Goal: Information Seeking & Learning: Learn about a topic

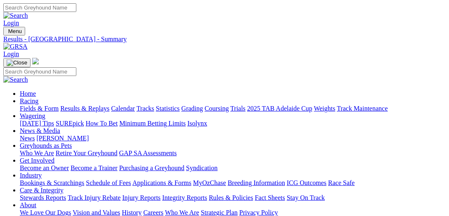
select select "QLD"
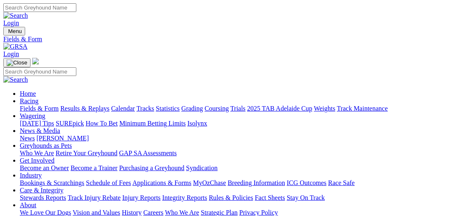
type input "Today, 14 Aug 2025"
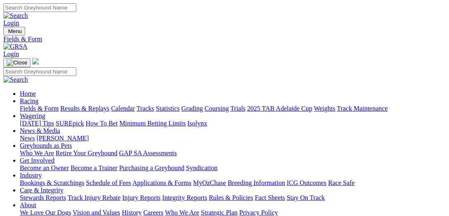
select select "VIC"
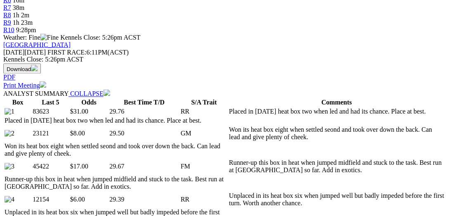
scroll to position [424, 0]
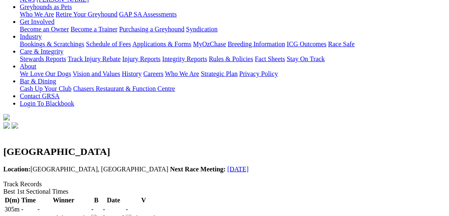
scroll to position [127, 0]
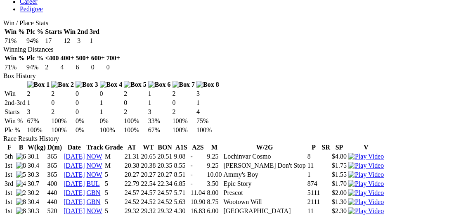
scroll to position [424, 0]
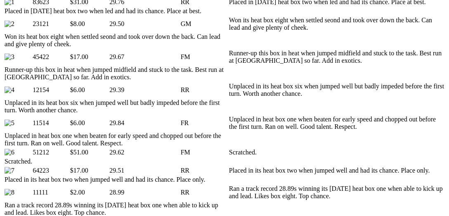
scroll to position [382, 0]
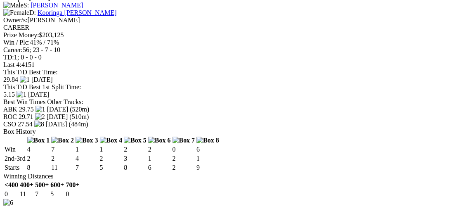
scroll to position [2928, 0]
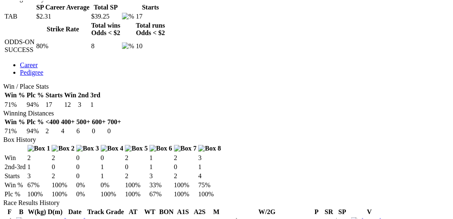
scroll to position [424, 0]
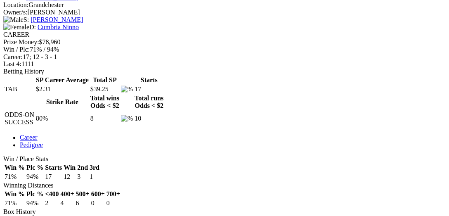
scroll to position [382, 0]
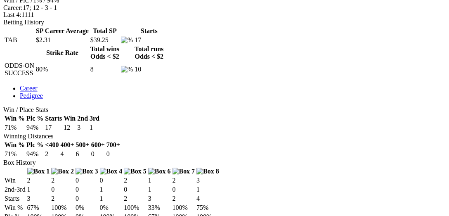
drag, startPoint x: 271, startPoint y: 133, endPoint x: 228, endPoint y: 132, distance: 43.3
copy td "Good Odds Cobber"
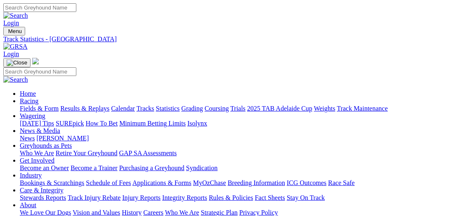
click at [76, 5] on input "Search" at bounding box center [39, 7] width 73 height 9
paste input "Good Odds Cobber"
type input "Good Odds Cobber"
click at [28, 12] on img at bounding box center [15, 15] width 25 height 7
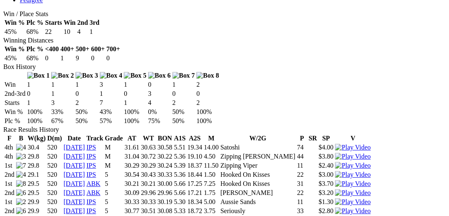
scroll to position [467, 0]
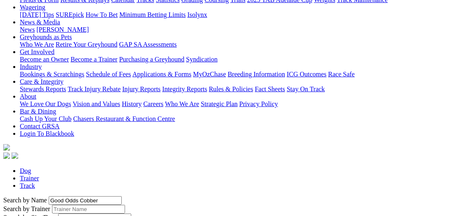
scroll to position [170, 0]
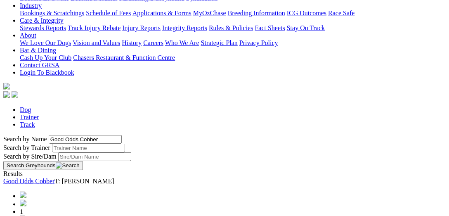
click at [54, 177] on link "Good Odds Cobber" at bounding box center [28, 180] width 51 height 7
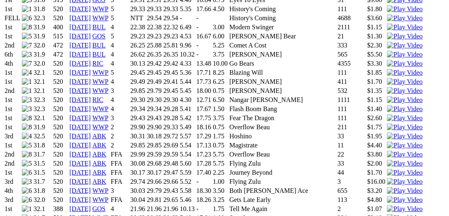
scroll to position [764, 0]
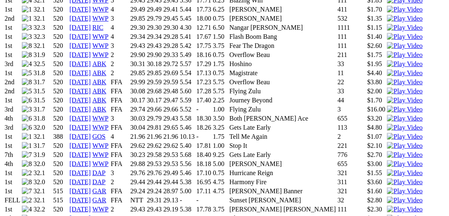
scroll to position [849, 0]
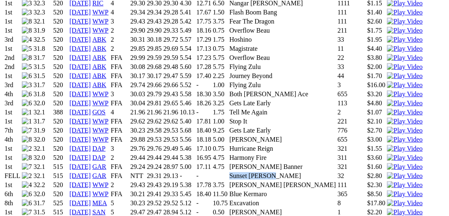
drag, startPoint x: 255, startPoint y: 72, endPoint x: 228, endPoint y: 73, distance: 27.2
click at [229, 172] on td "Sunset [PERSON_NAME]" at bounding box center [282, 176] width 107 height 8
copy td "Sunset [PERSON_NAME]"
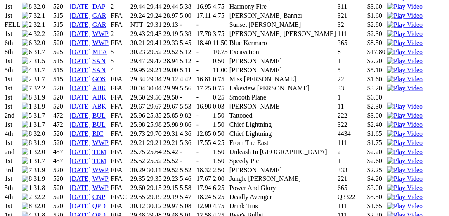
scroll to position [1018, 0]
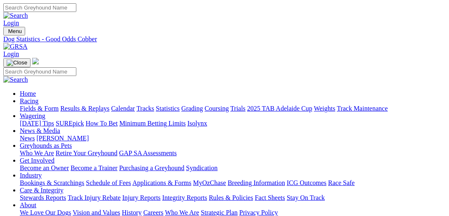
click at [76, 12] on input "Search" at bounding box center [39, 7] width 73 height 9
paste input "Sunset [PERSON_NAME]"
type input "Sunset [PERSON_NAME]"
click at [28, 12] on link at bounding box center [15, 15] width 25 height 7
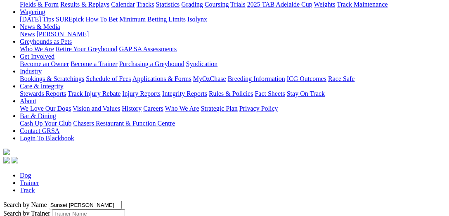
scroll to position [170, 0]
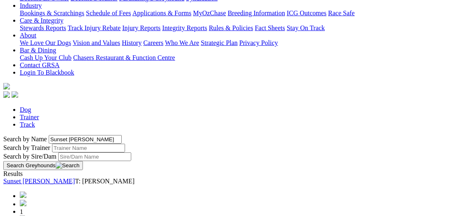
click at [75, 177] on link "Sunset [PERSON_NAME]" at bounding box center [39, 180] width 72 height 7
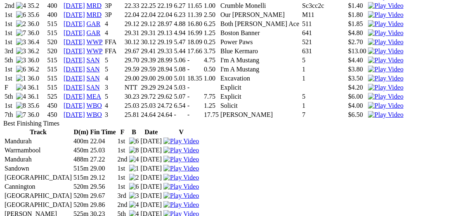
scroll to position [849, 0]
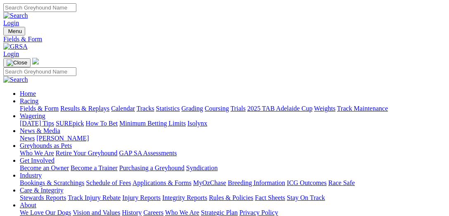
scroll to position [127, 0]
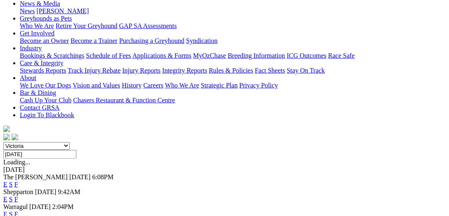
click at [18, 181] on link "F" at bounding box center [16, 184] width 4 height 7
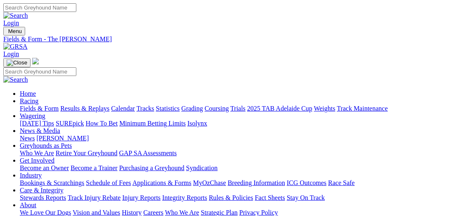
select select "[GEOGRAPHIC_DATA]"
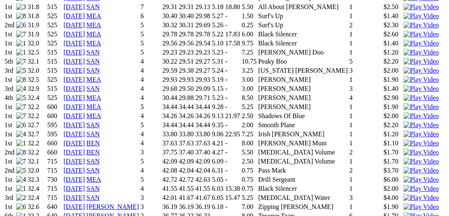
scroll to position [764, 0]
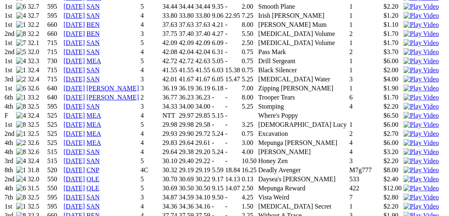
scroll to position [721, 0]
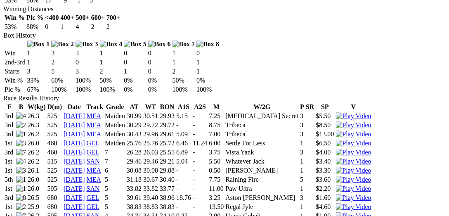
scroll to position [467, 0]
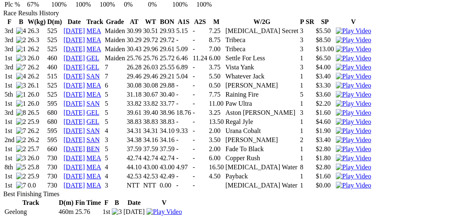
scroll to position [552, 0]
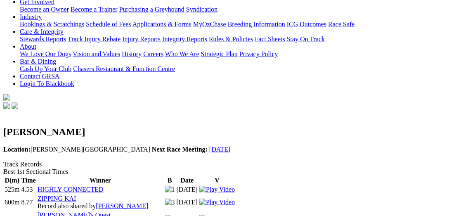
scroll to position [170, 0]
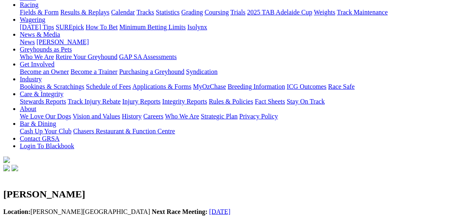
scroll to position [85, 0]
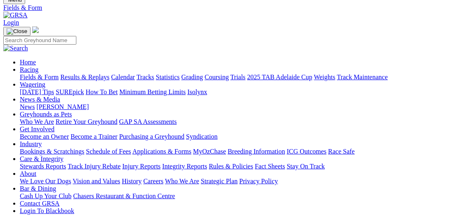
scroll to position [42, 0]
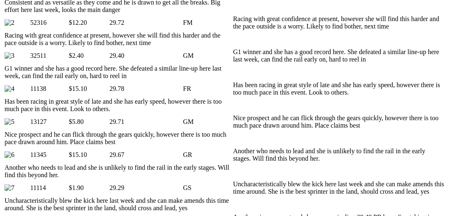
scroll to position [467, 0]
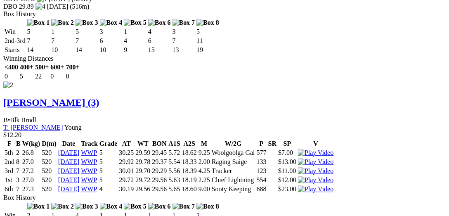
scroll to position [1230, 0]
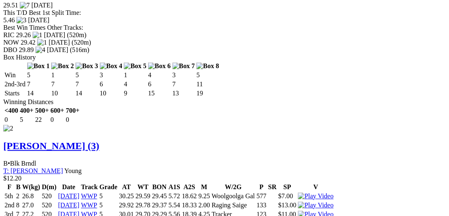
drag, startPoint x: 174, startPoint y: 106, endPoint x: 184, endPoint y: 107, distance: 10.3
drag, startPoint x: 174, startPoint y: 93, endPoint x: 184, endPoint y: 94, distance: 10.8
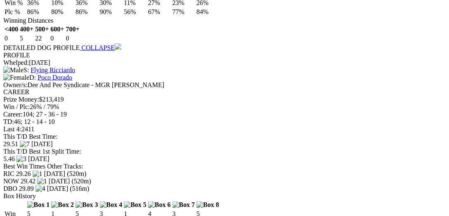
scroll to position [1146, 0]
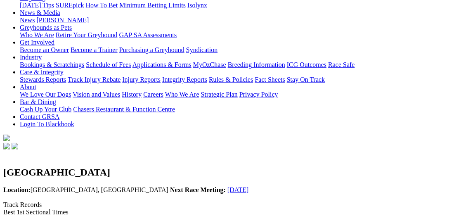
scroll to position [127, 0]
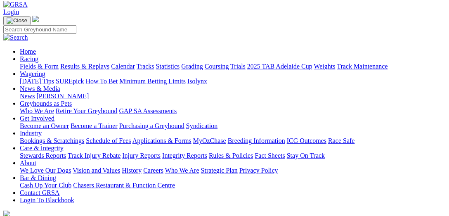
scroll to position [0, 0]
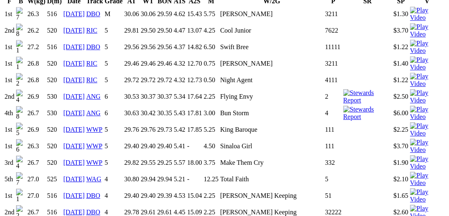
scroll to position [594, 0]
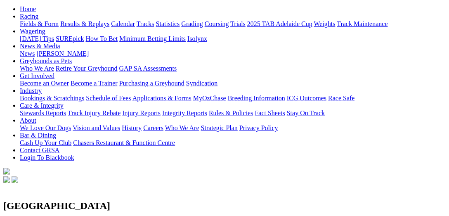
scroll to position [127, 0]
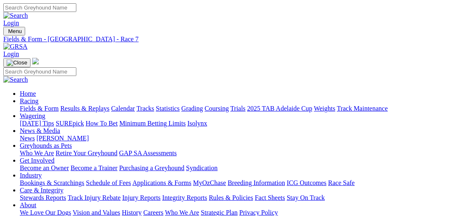
click at [76, 7] on input "Search" at bounding box center [39, 7] width 73 height 9
type input "explicit"
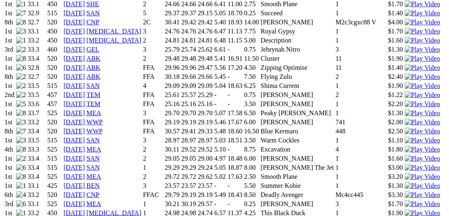
scroll to position [764, 0]
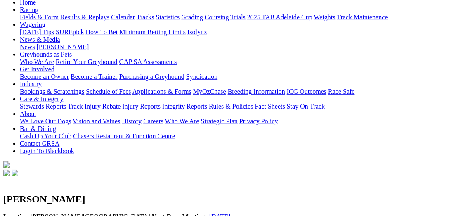
scroll to position [127, 0]
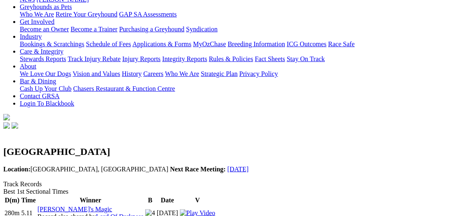
scroll to position [127, 0]
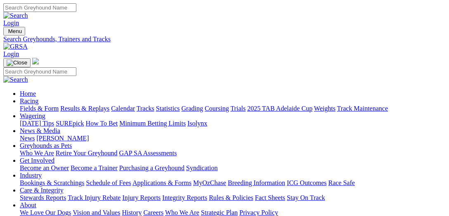
scroll to position [127, 0]
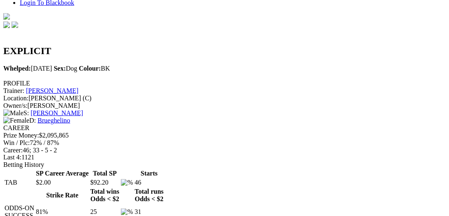
scroll to position [255, 0]
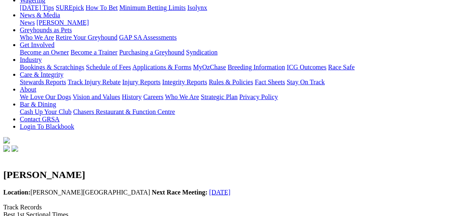
scroll to position [127, 0]
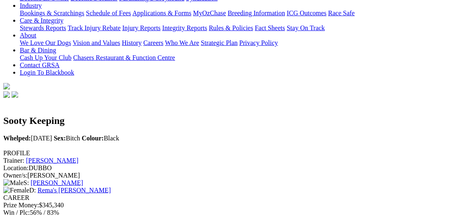
scroll to position [212, 0]
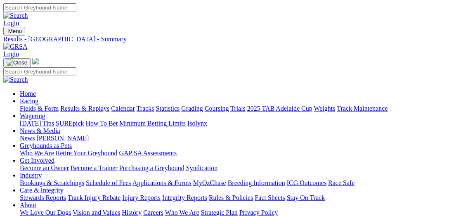
select select "WA"
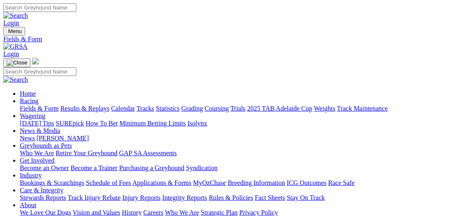
type input "Today, 14 Aug 2025"
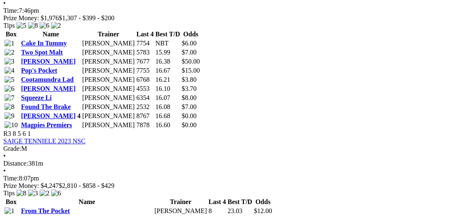
scroll to position [636, 0]
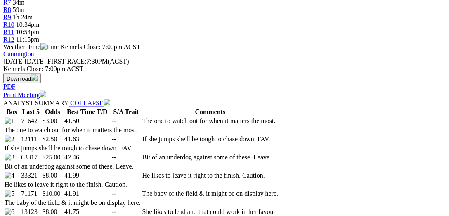
scroll to position [424, 0]
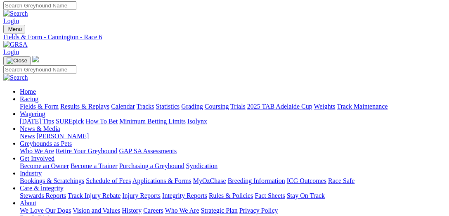
scroll to position [0, 0]
